Goal: Find specific page/section: Find specific page/section

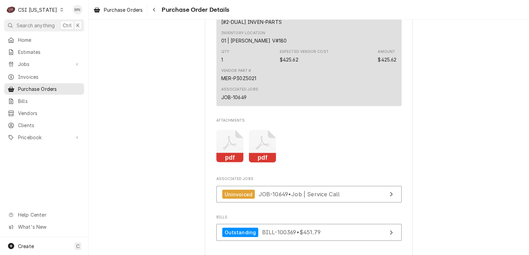
scroll to position [519, 0]
click at [42, 13] on div "C CSI [US_STATE]" at bounding box center [35, 10] width 62 height 14
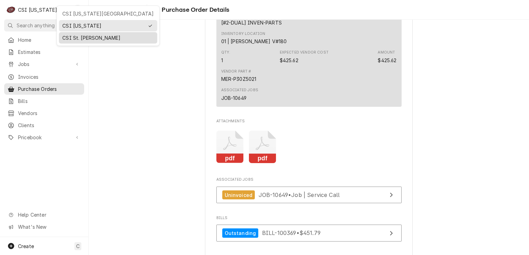
click at [63, 38] on div "CSI St. [PERSON_NAME]" at bounding box center [107, 37] width 91 height 7
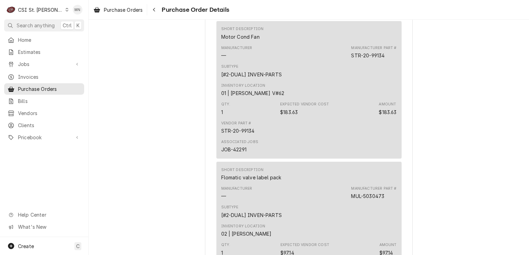
scroll to position [1246, 0]
